Goal: Transaction & Acquisition: Purchase product/service

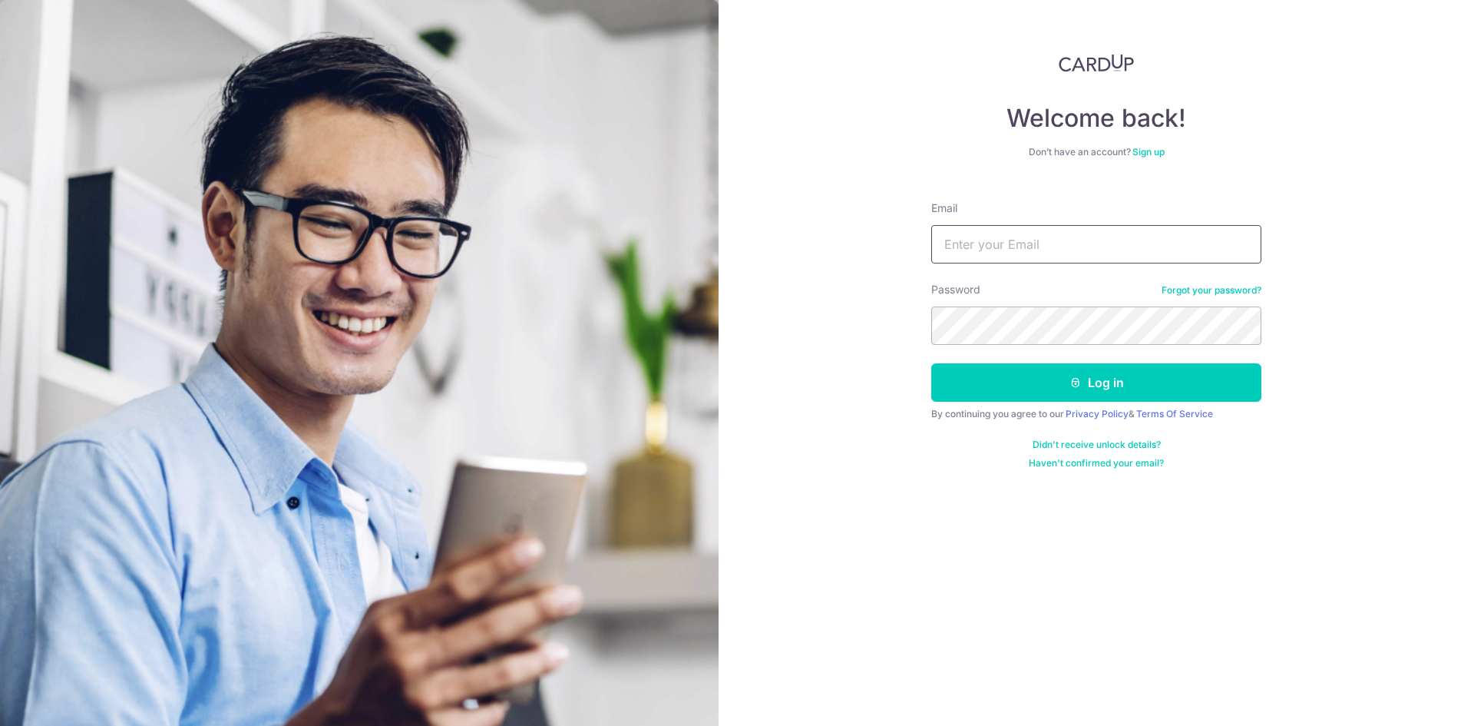
click at [998, 240] on input "Email" at bounding box center [1096, 244] width 330 height 38
type input "wizguy84@hotmail.com"
click at [931, 363] on button "Log in" at bounding box center [1096, 382] width 330 height 38
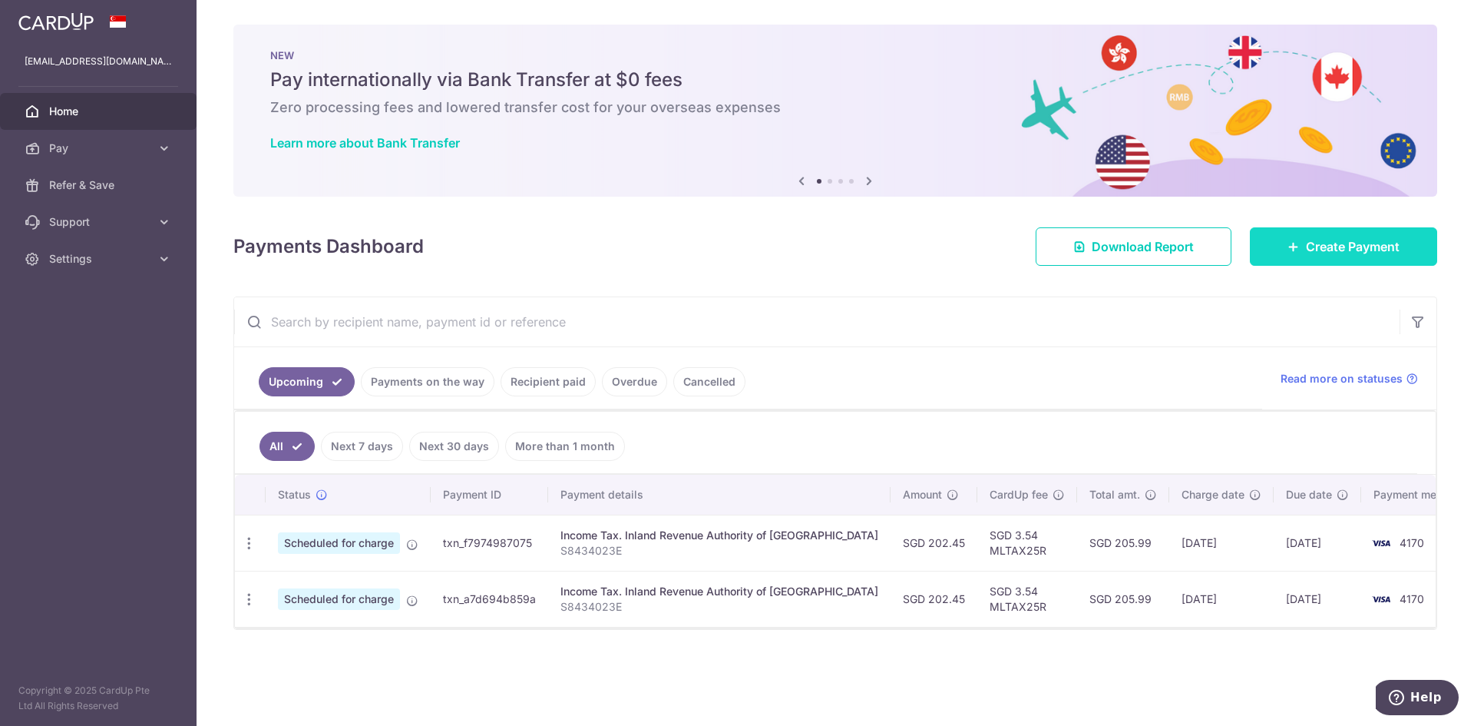
click at [1354, 257] on link "Create Payment" at bounding box center [1343, 246] width 187 height 38
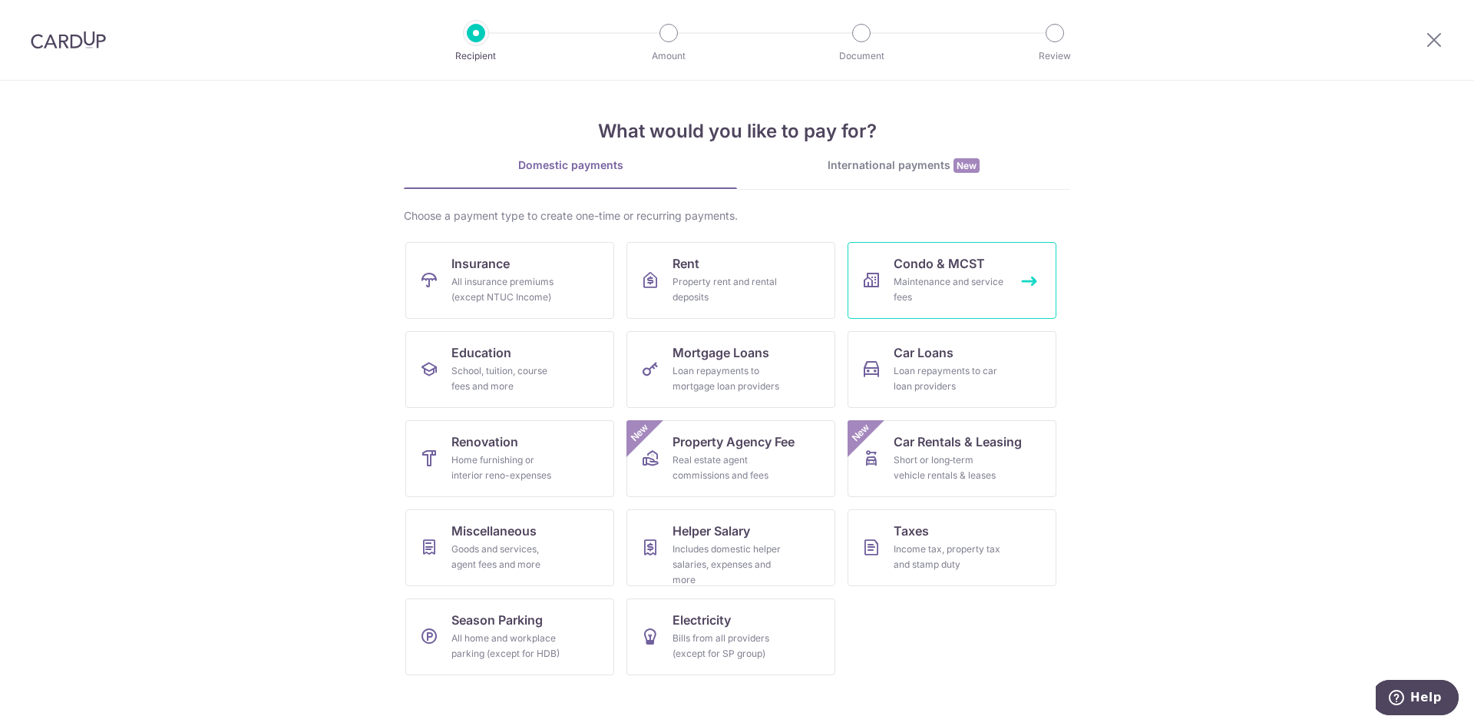
click at [964, 289] on div "Maintenance and service fees" at bounding box center [949, 289] width 111 height 31
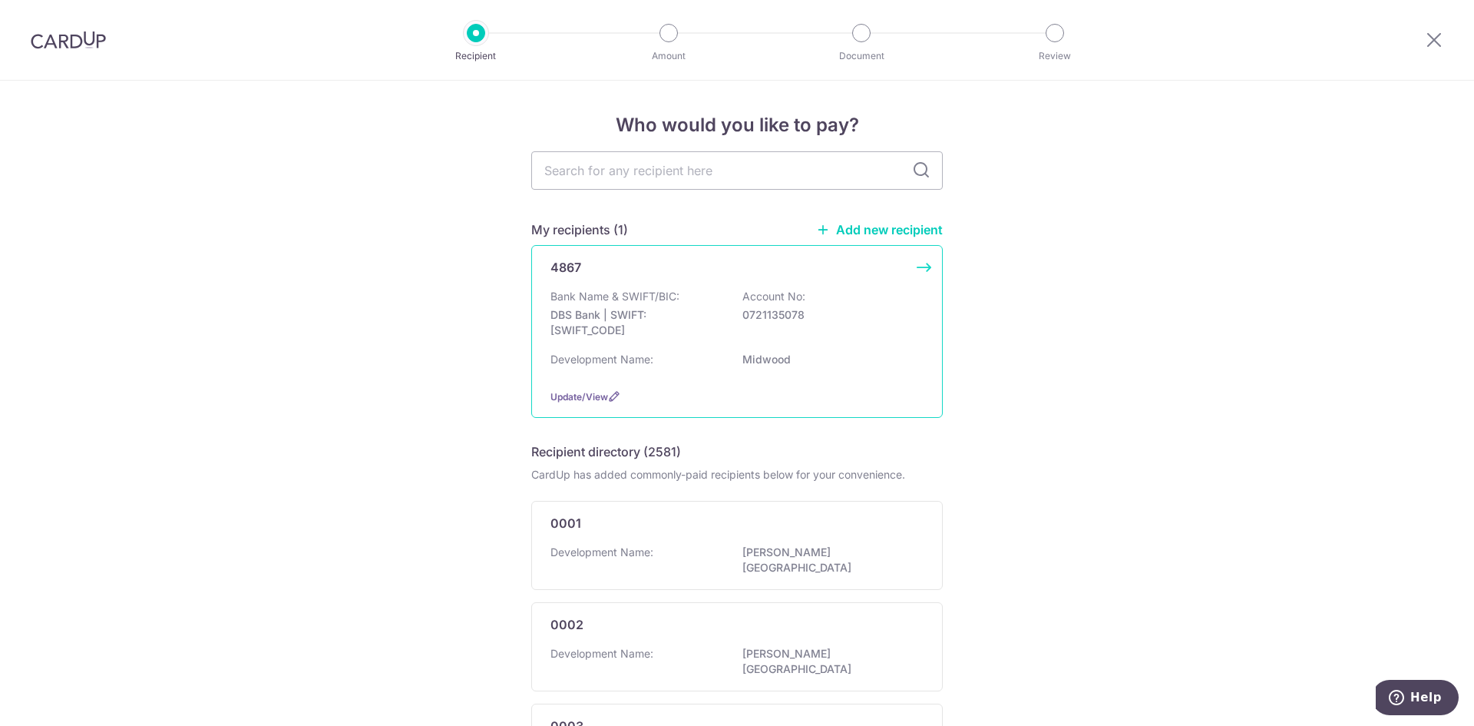
click at [783, 306] on div "Bank Name & SWIFT/BIC: DBS Bank | SWIFT: DBSSSGSGXXX Account No: 0721135078" at bounding box center [736, 317] width 373 height 57
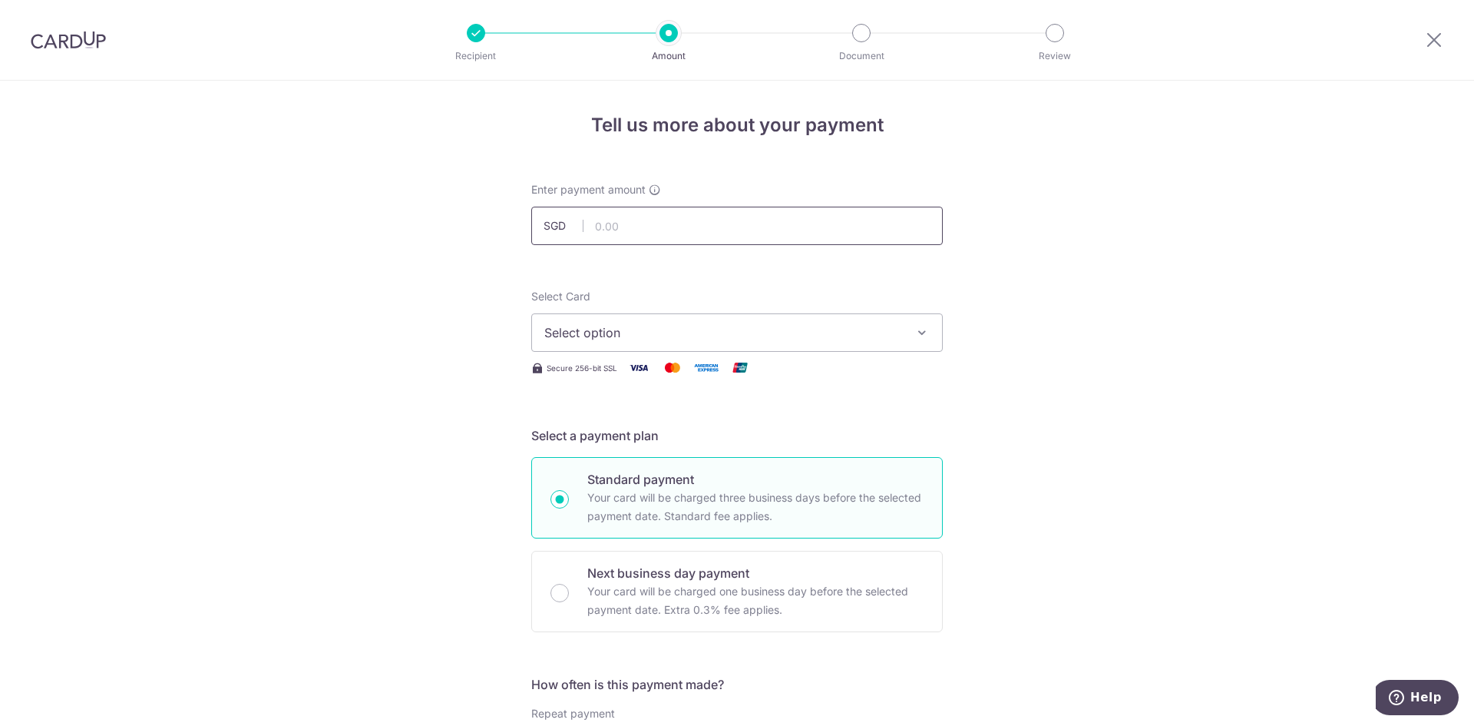
click at [616, 230] on input "text" at bounding box center [737, 226] width 412 height 38
type input "855.11"
click at [575, 339] on span "Select option" at bounding box center [723, 332] width 358 height 18
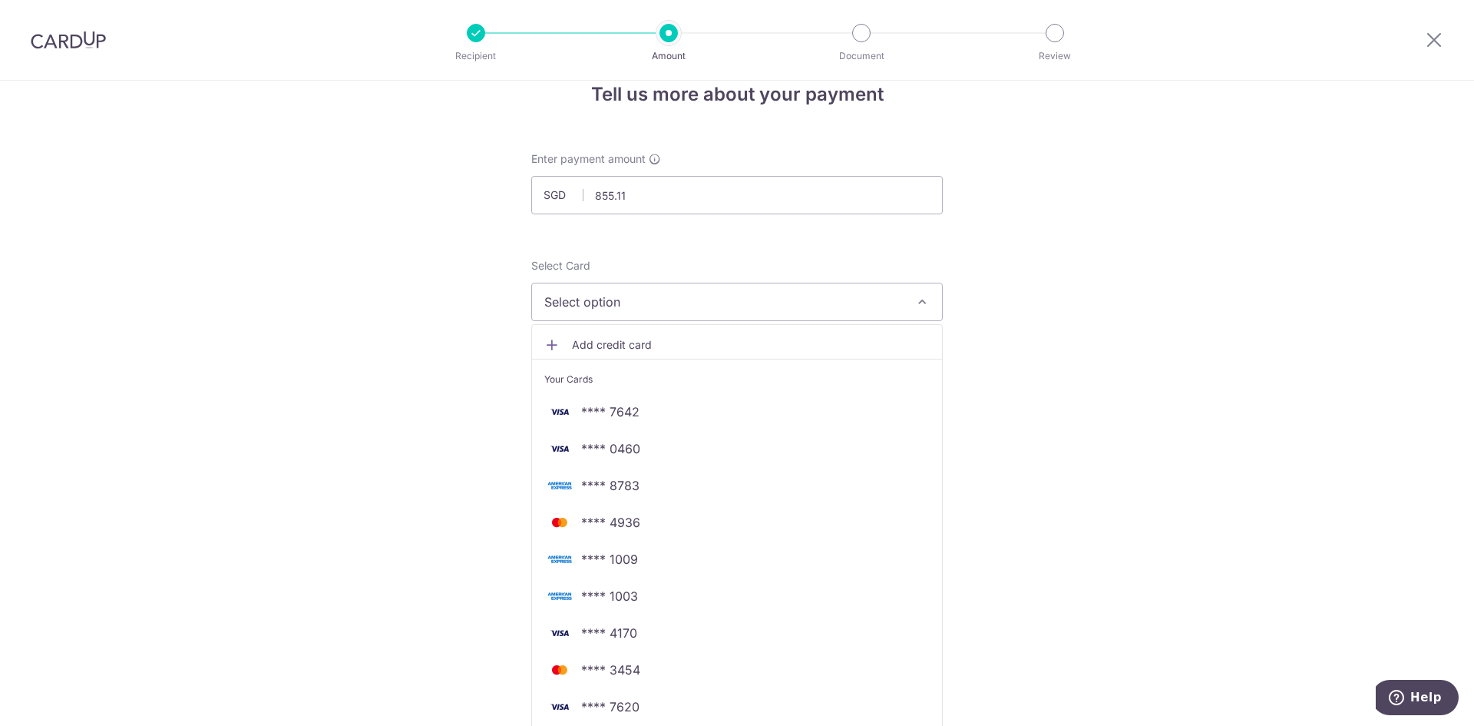
scroll to position [77, 0]
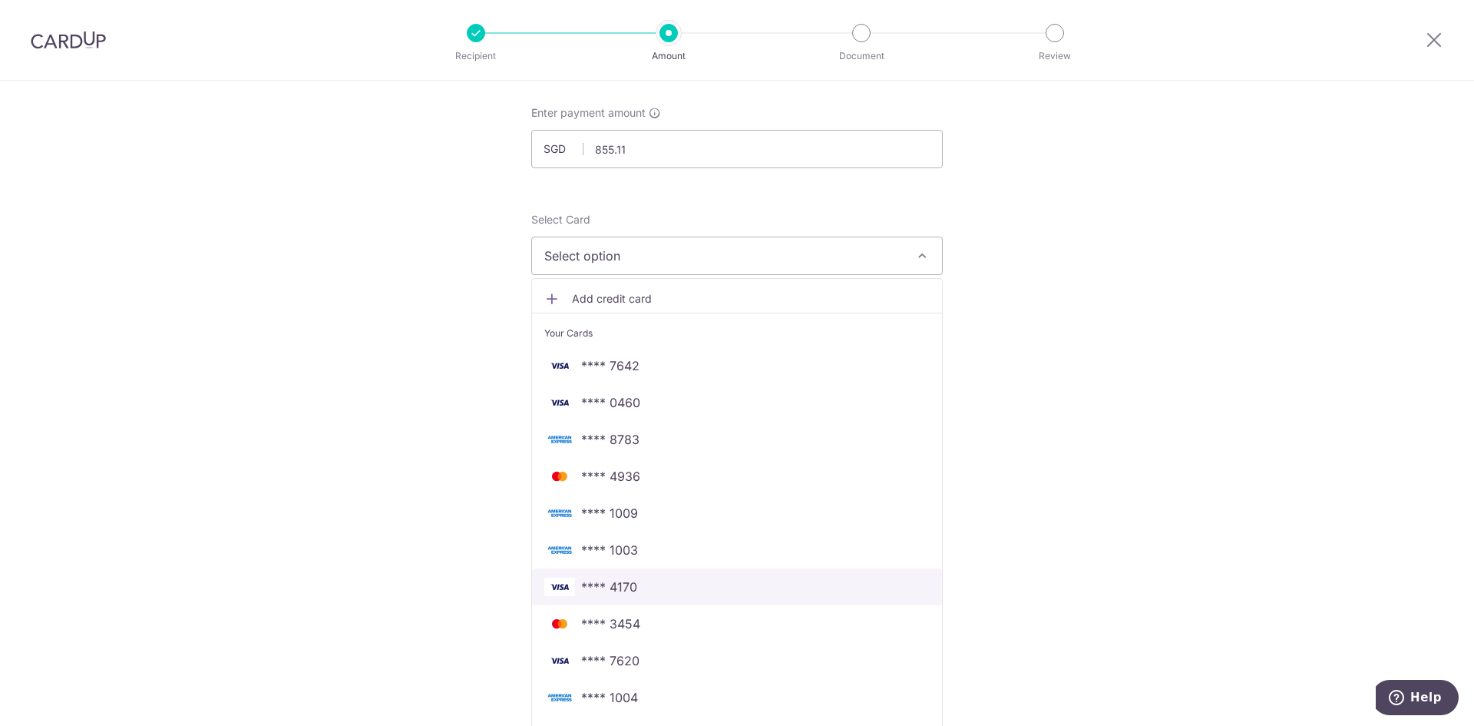
click at [582, 585] on span "**** 4170" at bounding box center [609, 586] width 56 height 18
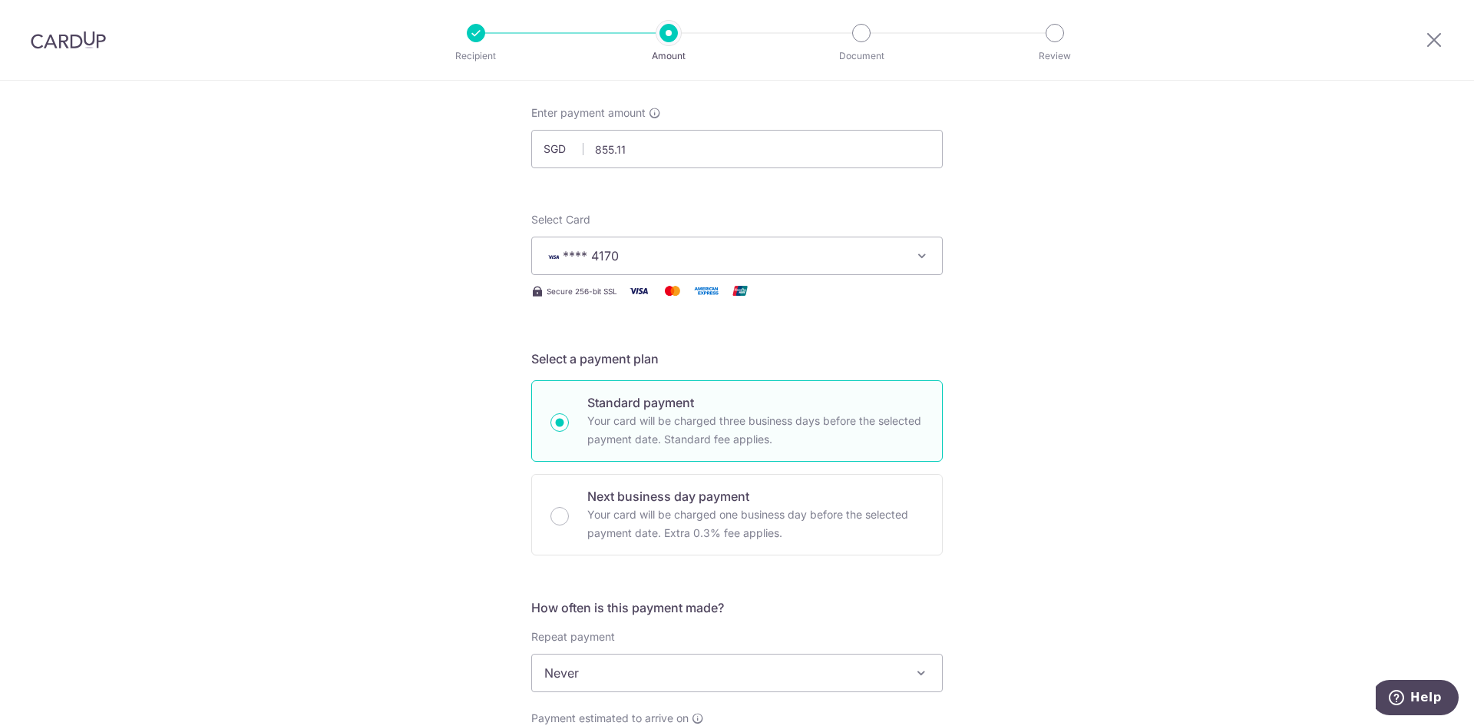
click at [451, 439] on div "Tell us more about your payment Enter payment amount SGD 855.11 855.11 Select C…" at bounding box center [737, 698] width 1474 height 1389
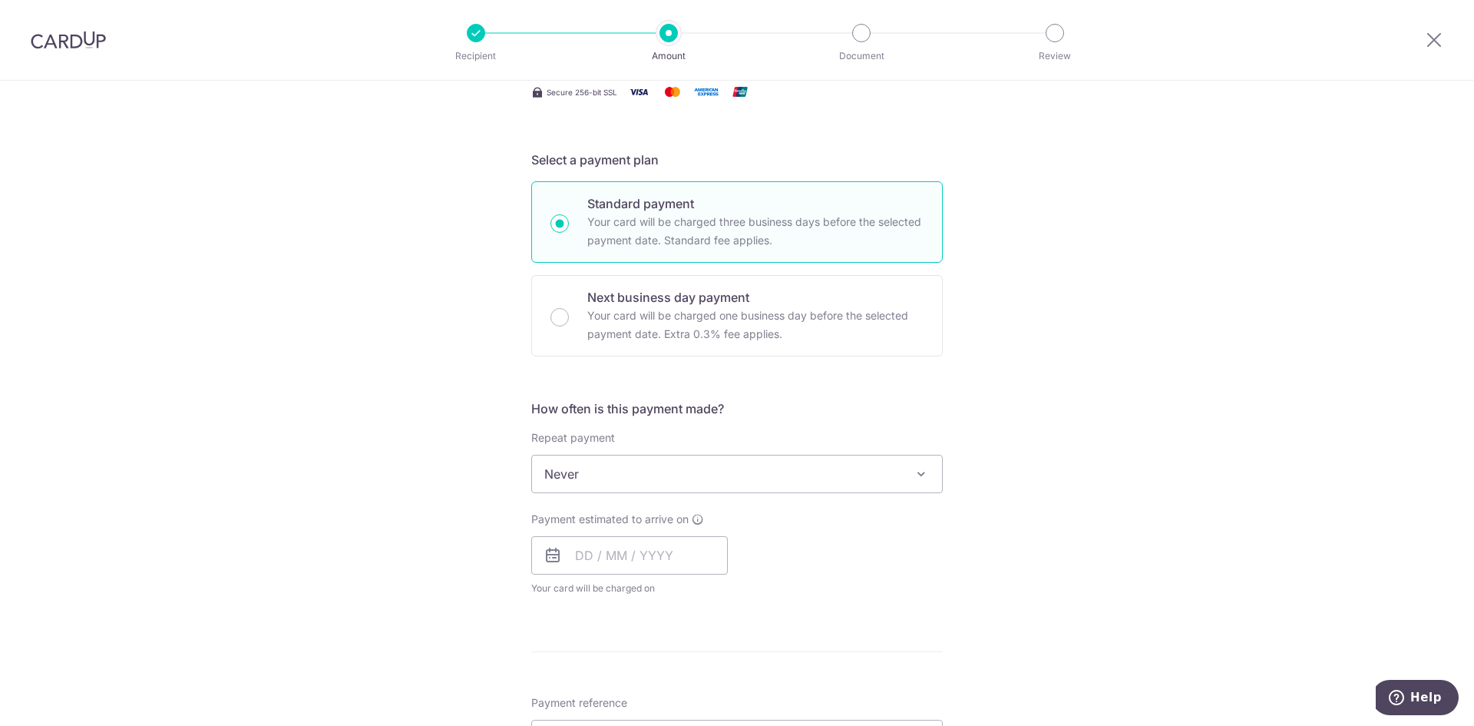
scroll to position [384, 0]
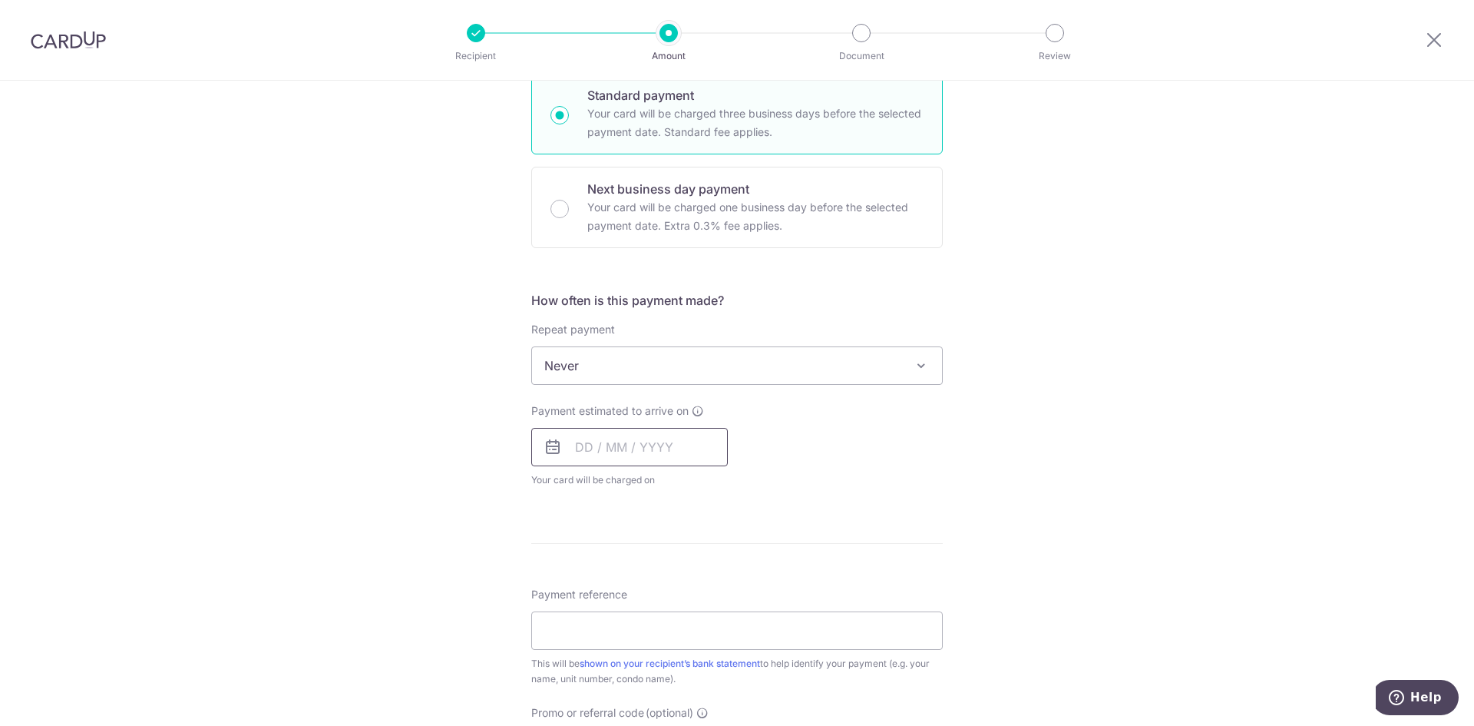
click at [567, 449] on input "text" at bounding box center [629, 447] width 197 height 38
click at [643, 683] on link "29" at bounding box center [655, 678] width 25 height 25
type input "[DATE]"
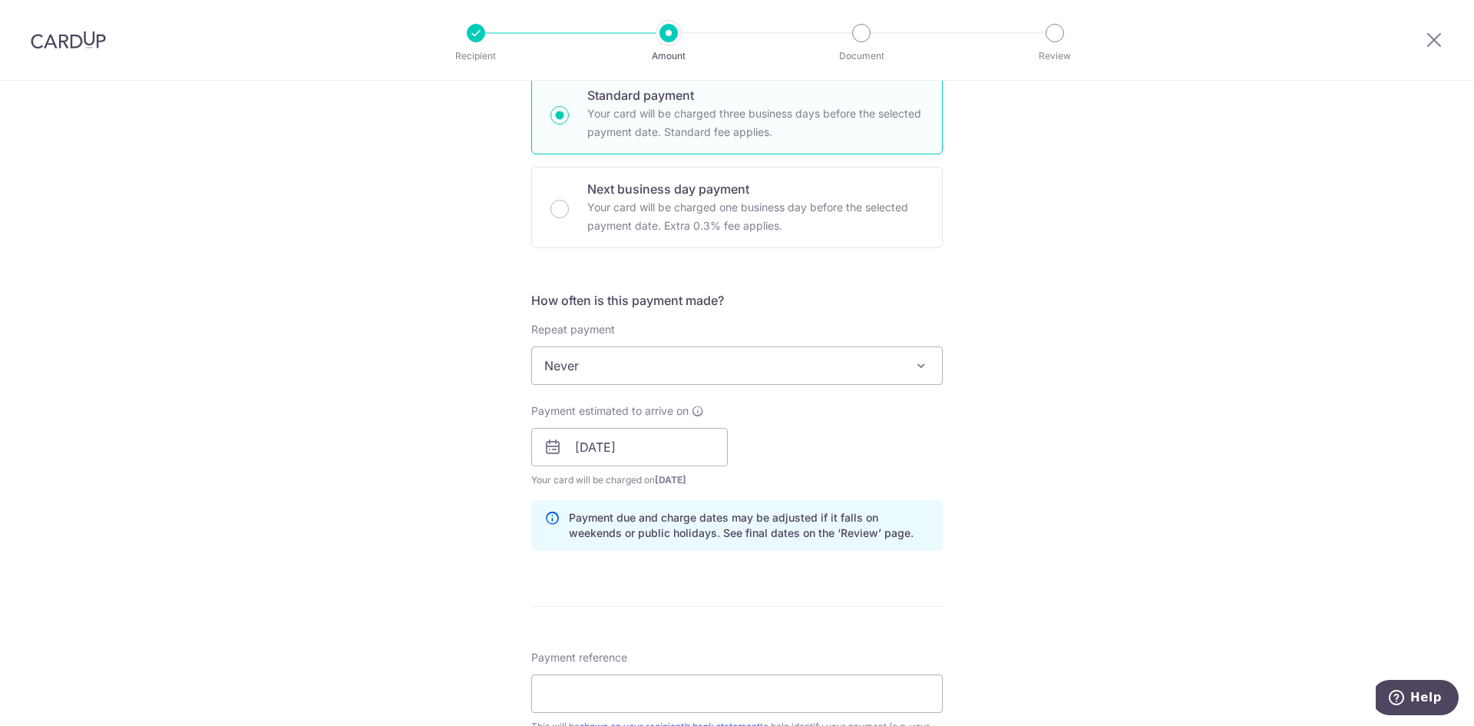
click at [1062, 482] on div "Tell us more about your payment Enter payment amount SGD 855.11 855.11 Select C…" at bounding box center [737, 423] width 1474 height 1452
click at [1015, 467] on div "Tell us more about your payment Enter payment amount SGD 855.11 855.11 Select C…" at bounding box center [737, 423] width 1474 height 1452
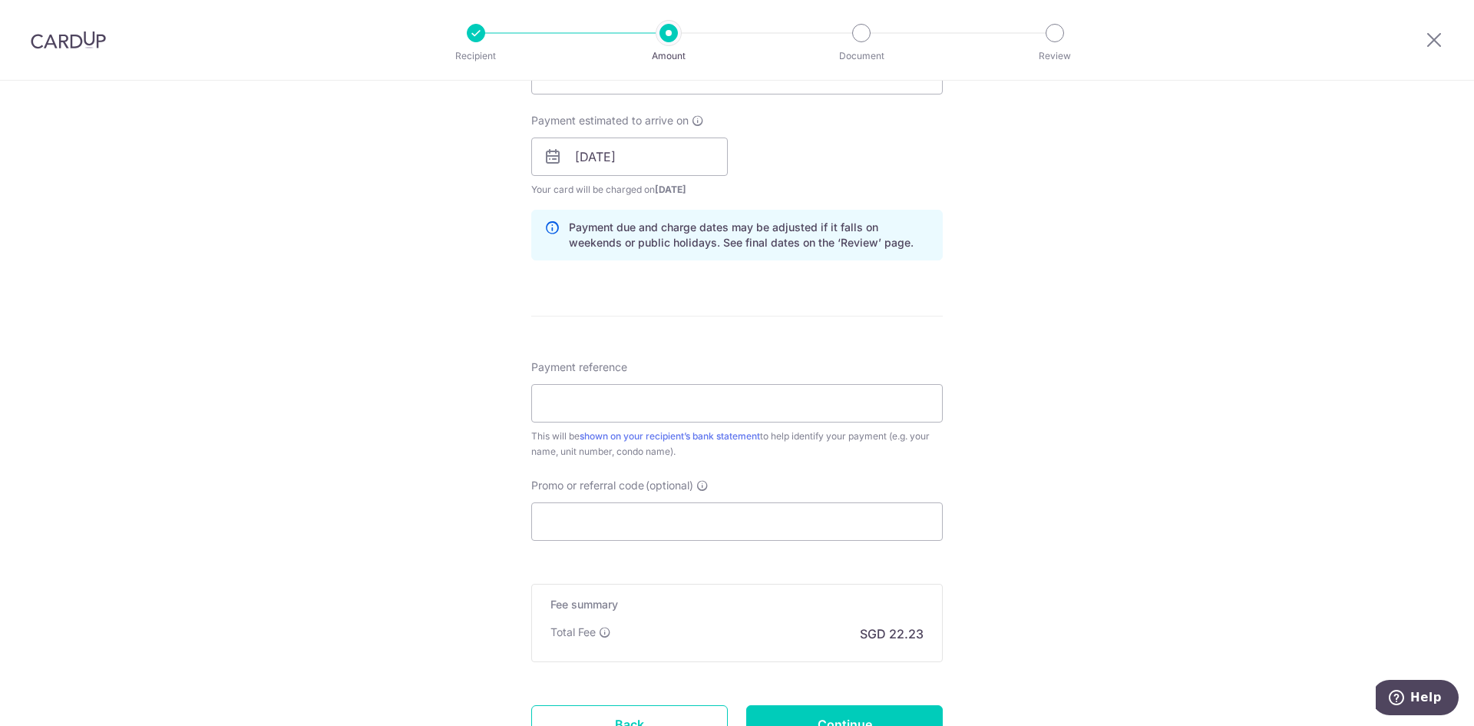
scroll to position [691, 0]
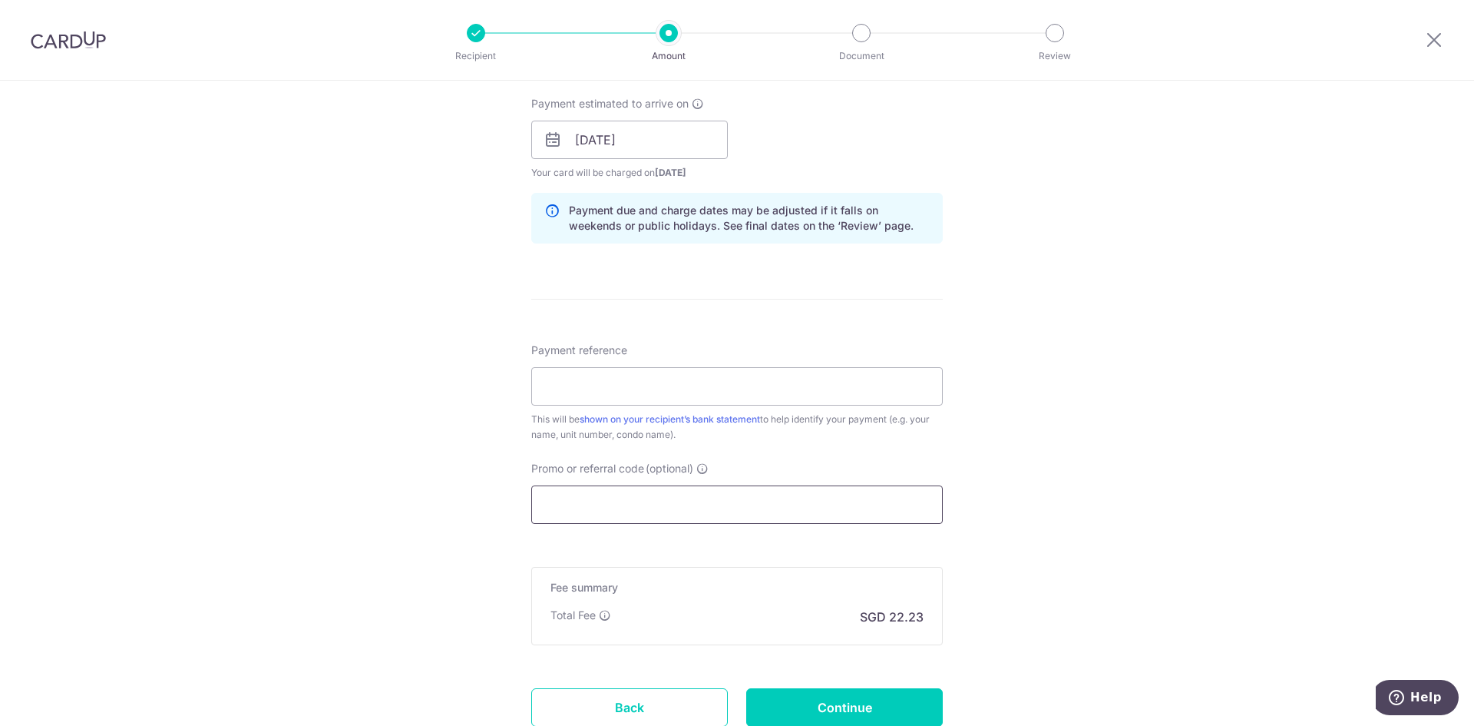
click at [597, 495] on input "Promo or referral code (optional)" at bounding box center [737, 504] width 412 height 38
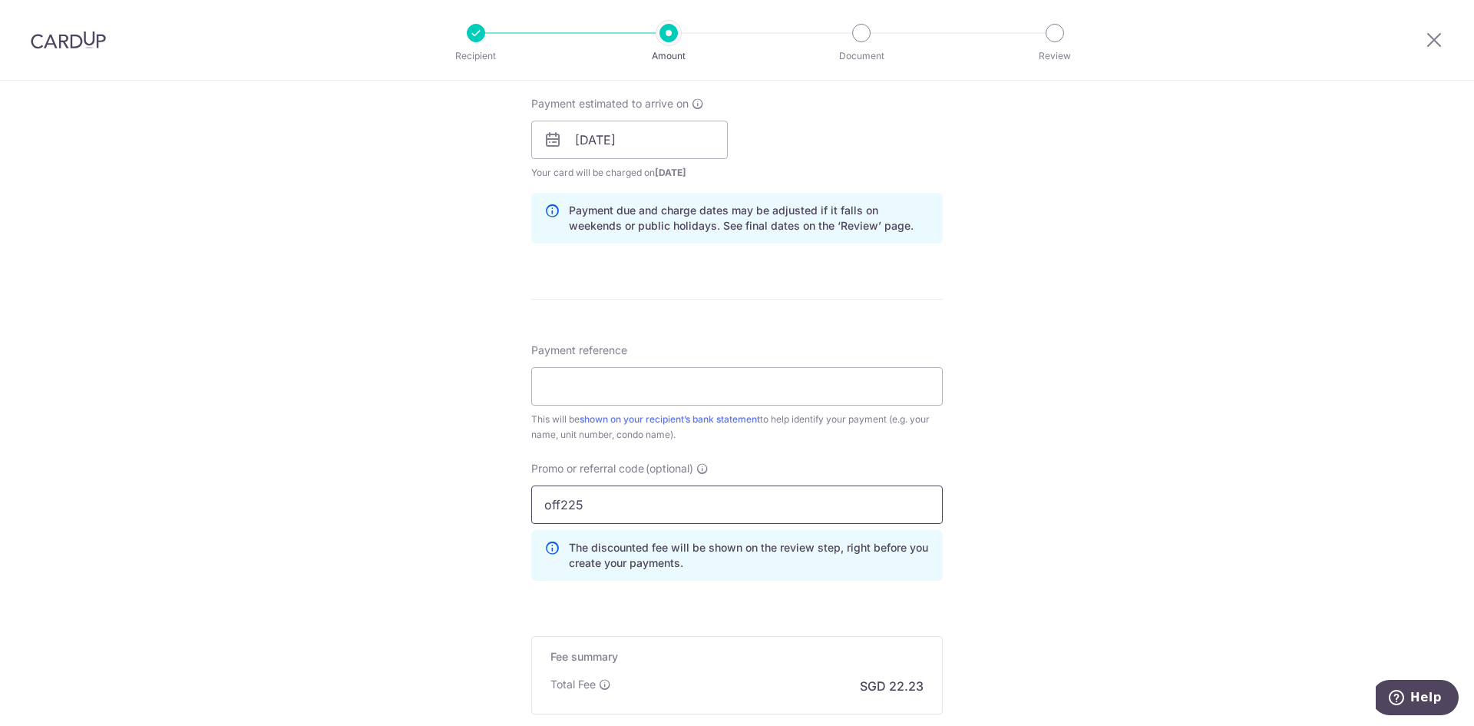
type input "off225"
click at [454, 422] on div "Tell us more about your payment Enter payment amount SGD 855.11 855.11 Select C…" at bounding box center [737, 150] width 1474 height 1521
click at [605, 388] on input "Payment reference" at bounding box center [737, 386] width 412 height 38
type input "Blk 8, #11-06"
click at [389, 456] on div "Tell us more about your payment Enter payment amount SGD 855.11 855.11 Select C…" at bounding box center [737, 150] width 1474 height 1521
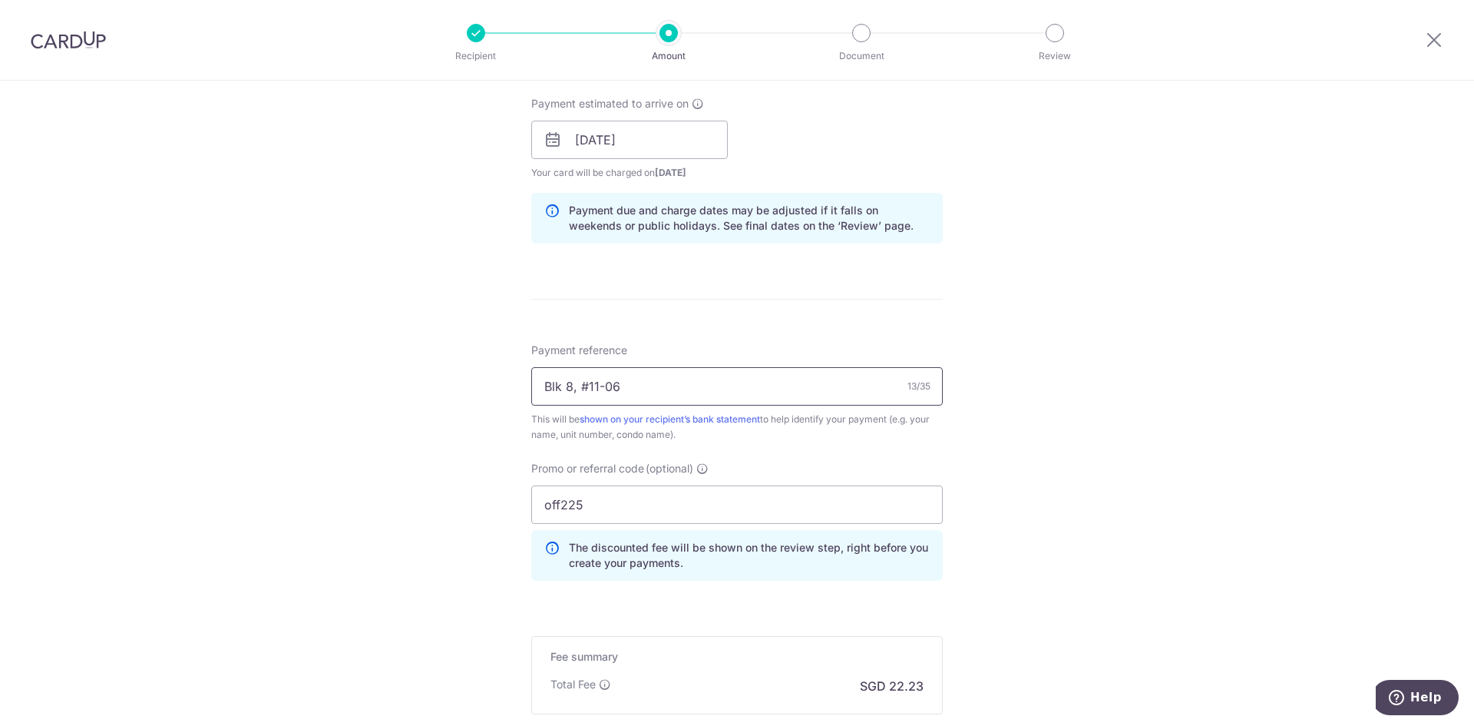
click at [637, 385] on input "Blk 8, #11-06" at bounding box center [737, 386] width 412 height 38
click at [393, 449] on div "Tell us more about your payment Enter payment amount SGD 855.11 855.11 Select C…" at bounding box center [737, 150] width 1474 height 1521
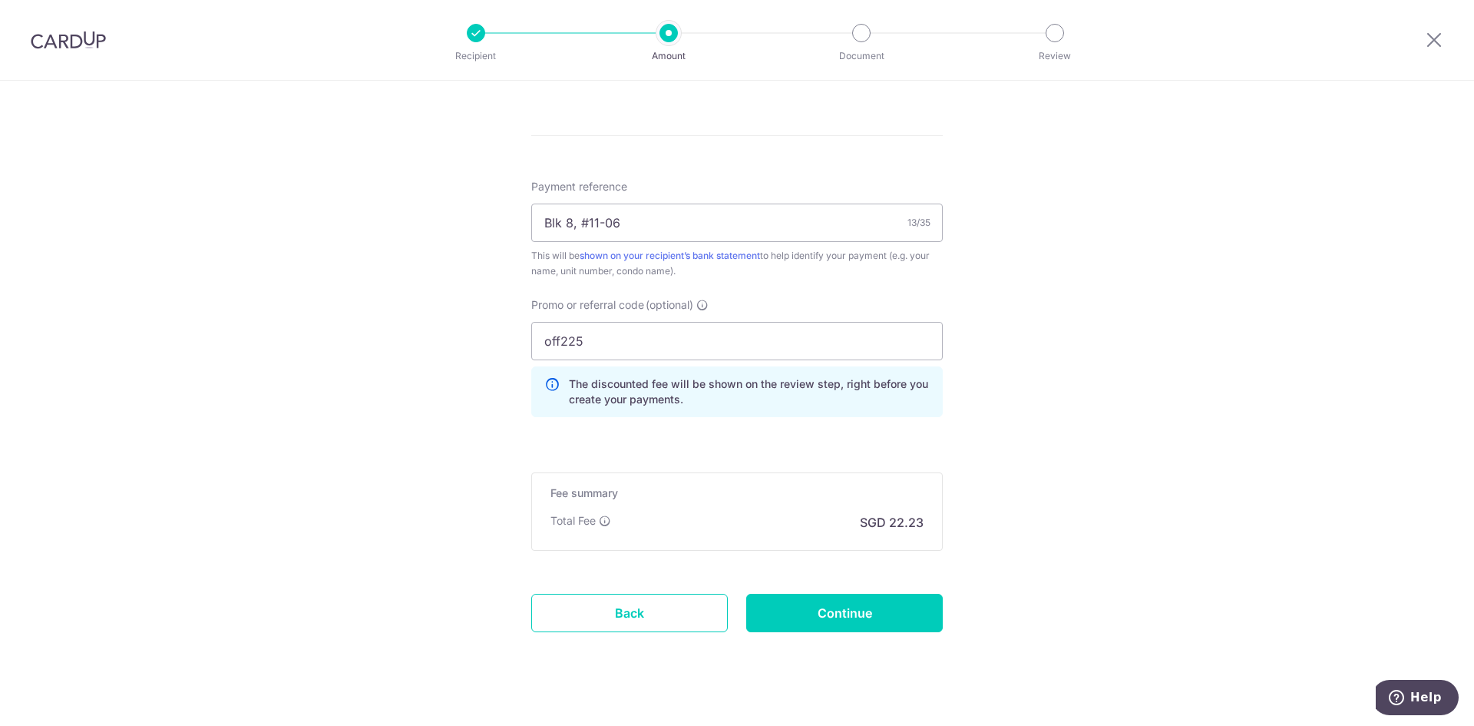
scroll to position [876, 0]
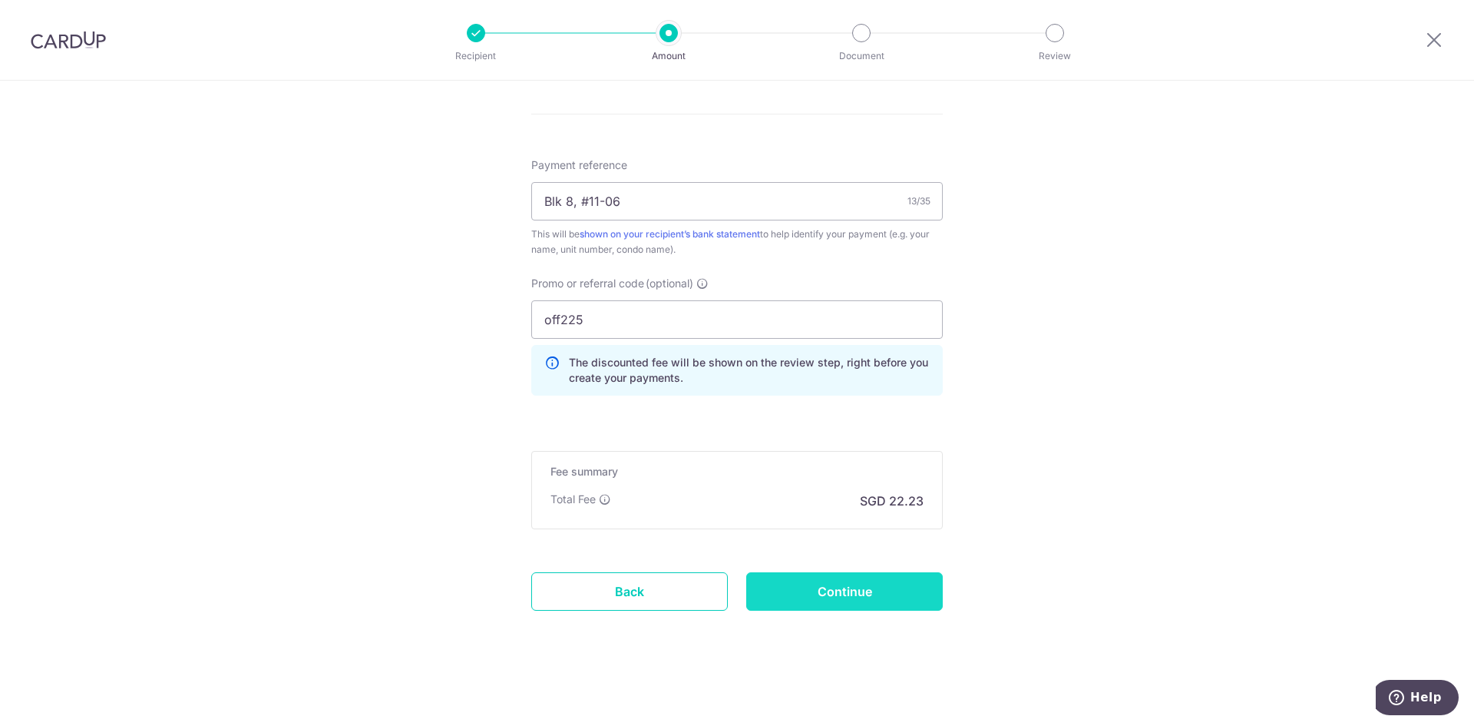
click at [849, 585] on input "Continue" at bounding box center [844, 591] width 197 height 38
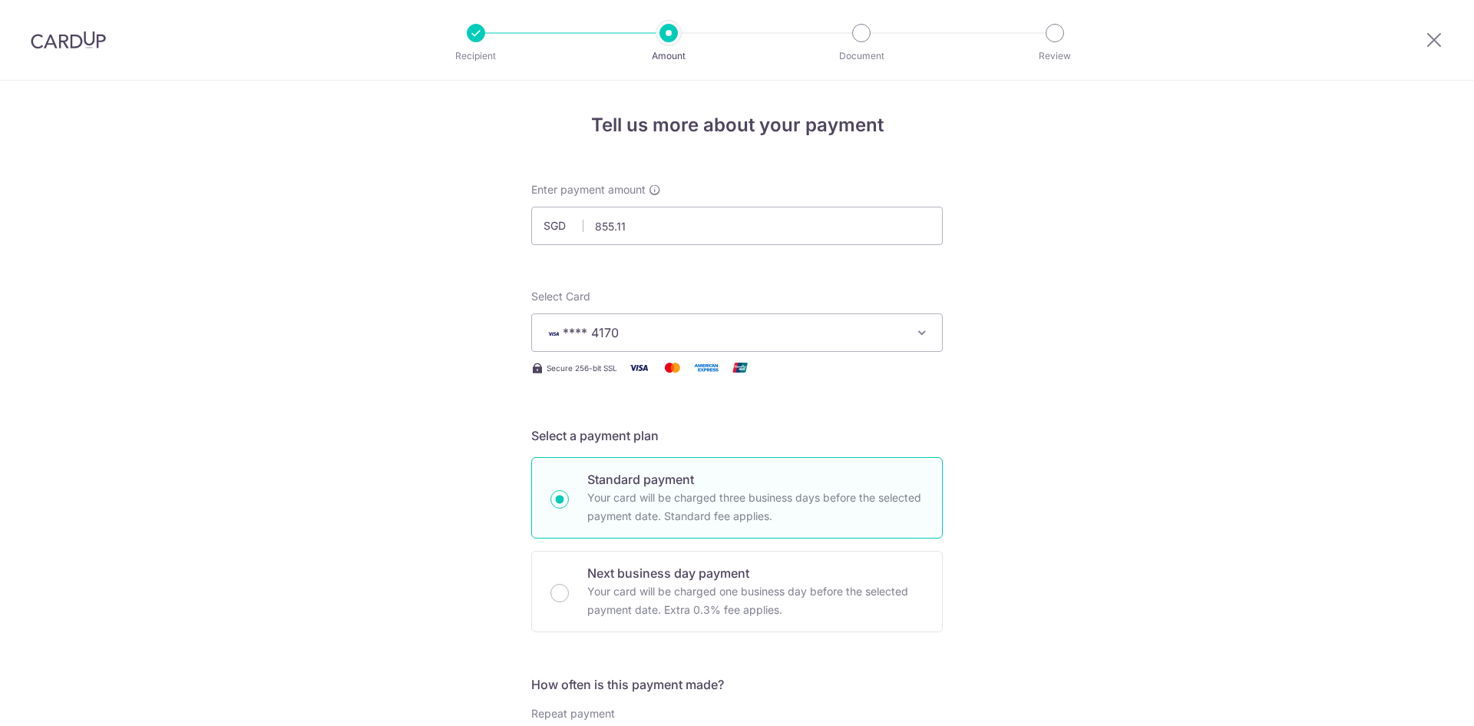
scroll to position [898, 0]
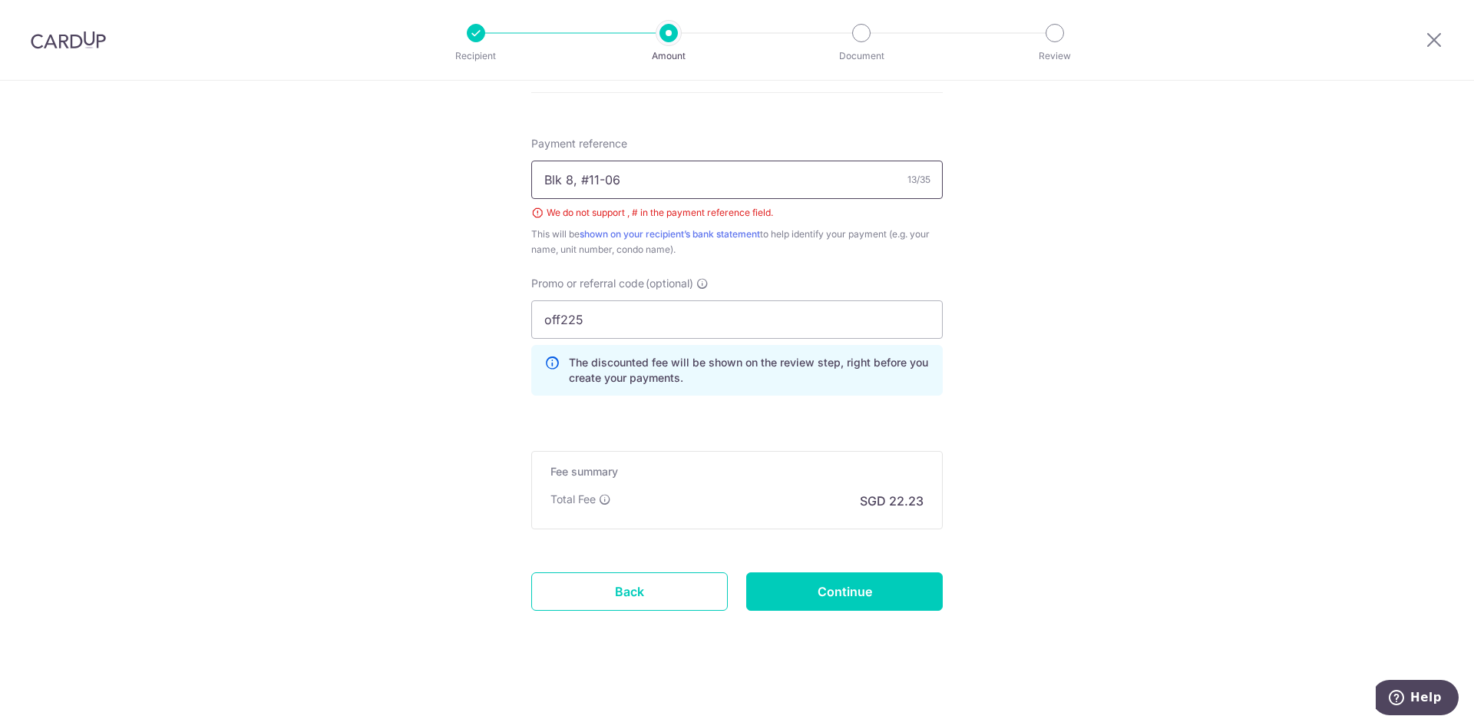
click at [586, 180] on input "Blk 8, #11-06" at bounding box center [737, 179] width 412 height 38
type input "Blk 8 11-06"
click at [855, 594] on input "Continue" at bounding box center [844, 591] width 197 height 38
